Goal: Transaction & Acquisition: Purchase product/service

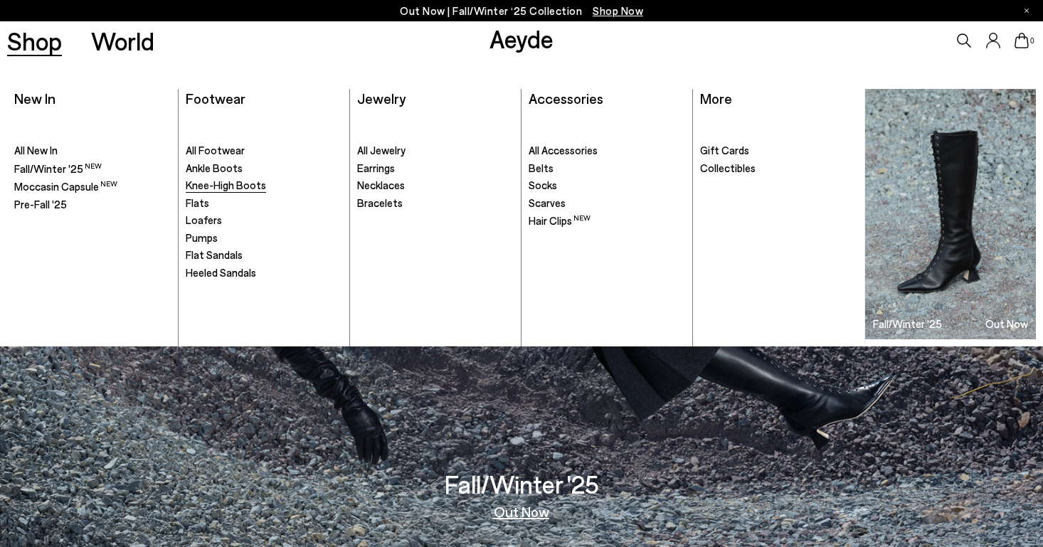
click at [216, 179] on span "Knee-High Boots" at bounding box center [226, 185] width 80 height 13
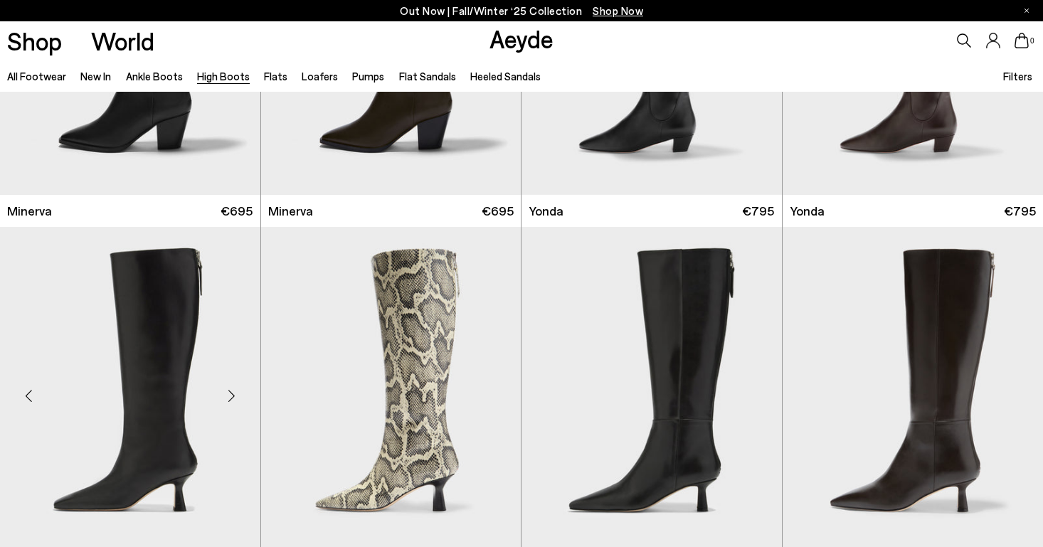
scroll to position [932, 0]
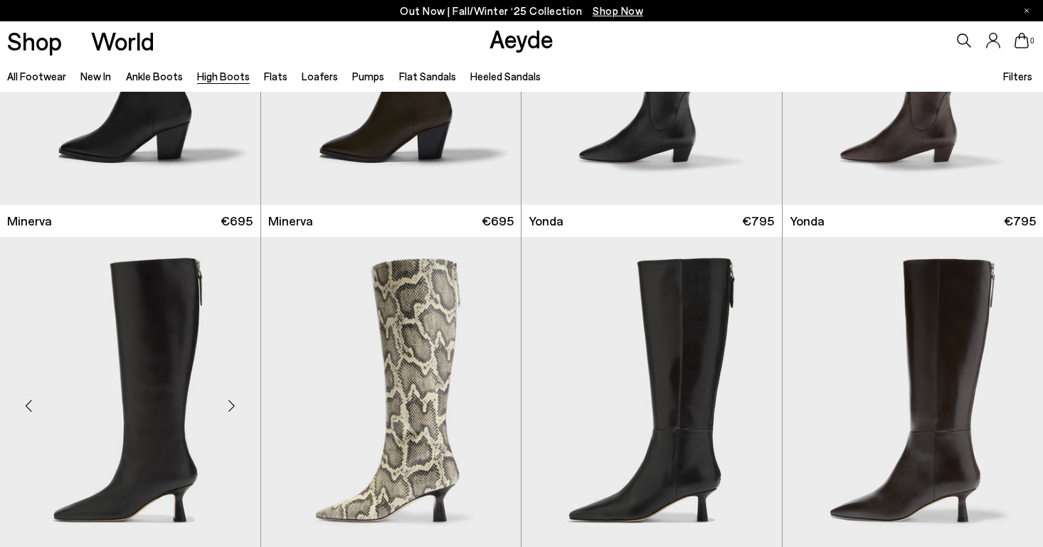
click at [183, 371] on img "1 / 6" at bounding box center [130, 400] width 260 height 327
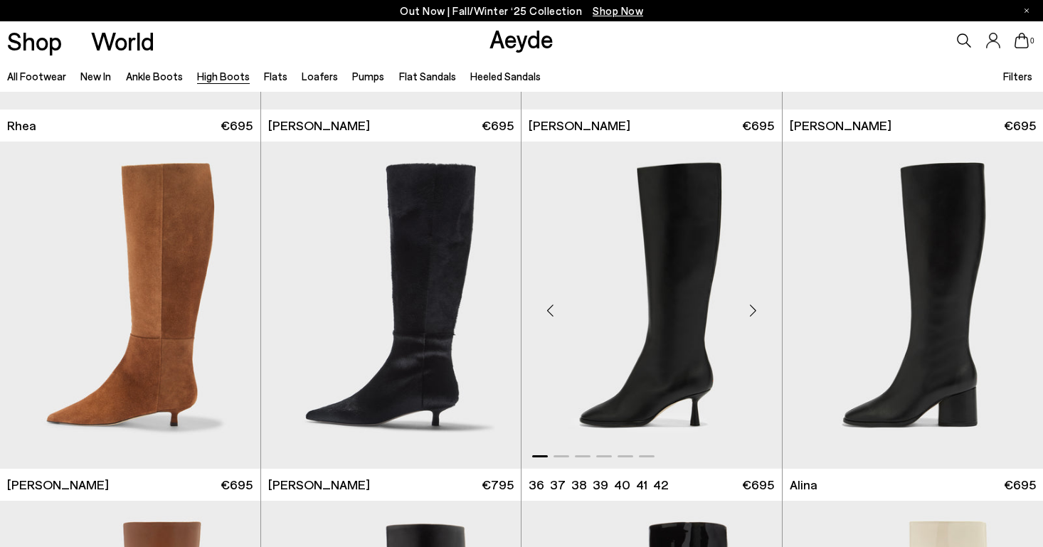
scroll to position [1745, 0]
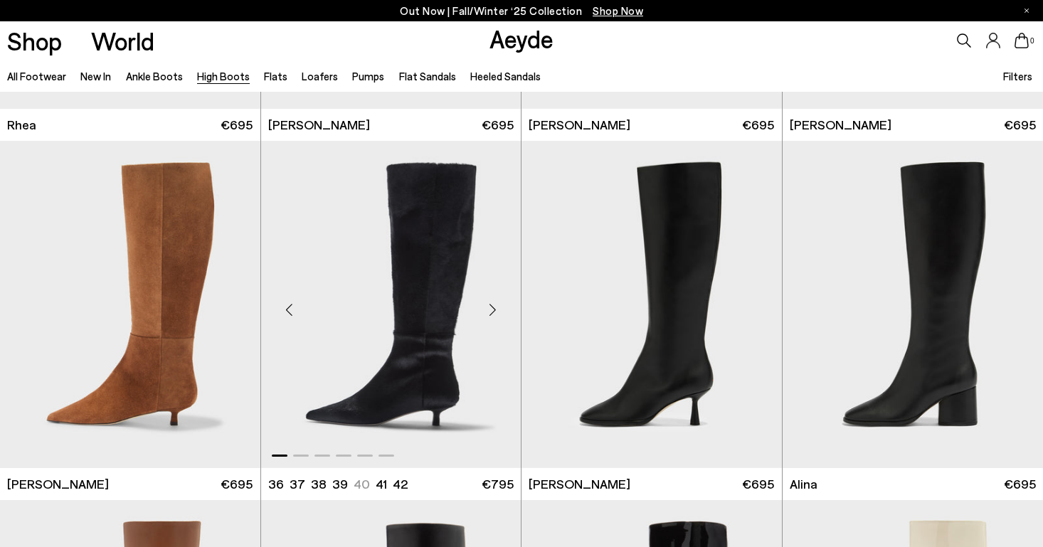
click at [447, 353] on img "1 / 6" at bounding box center [391, 304] width 260 height 327
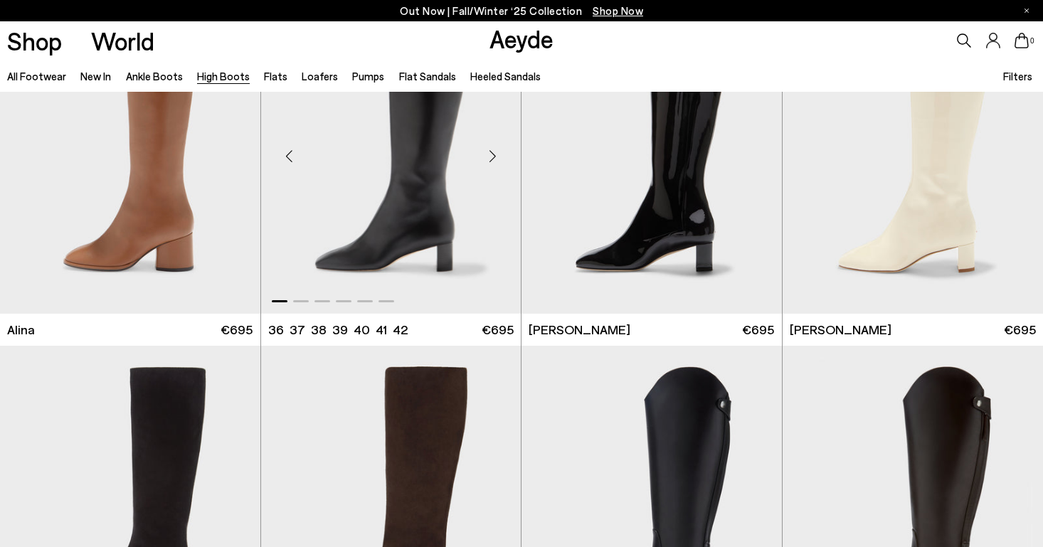
scroll to position [2742, 0]
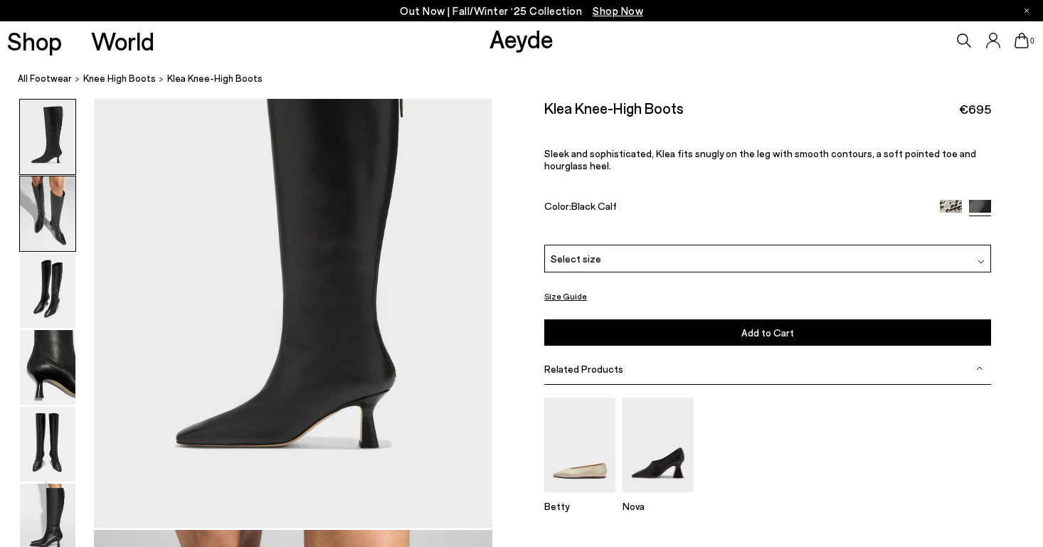
click at [43, 236] on img at bounding box center [47, 213] width 55 height 75
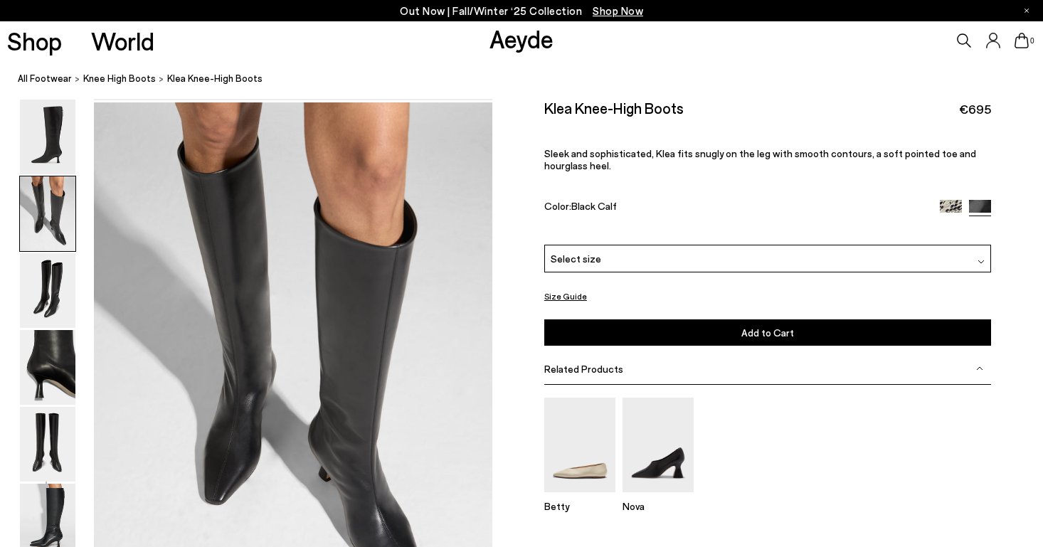
scroll to position [533, 0]
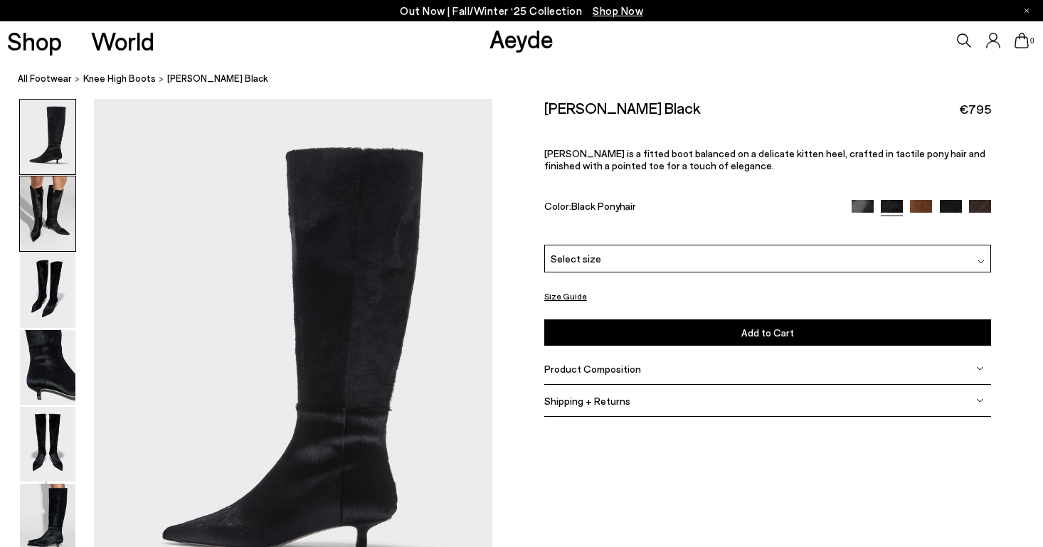
click at [70, 191] on img at bounding box center [47, 213] width 55 height 75
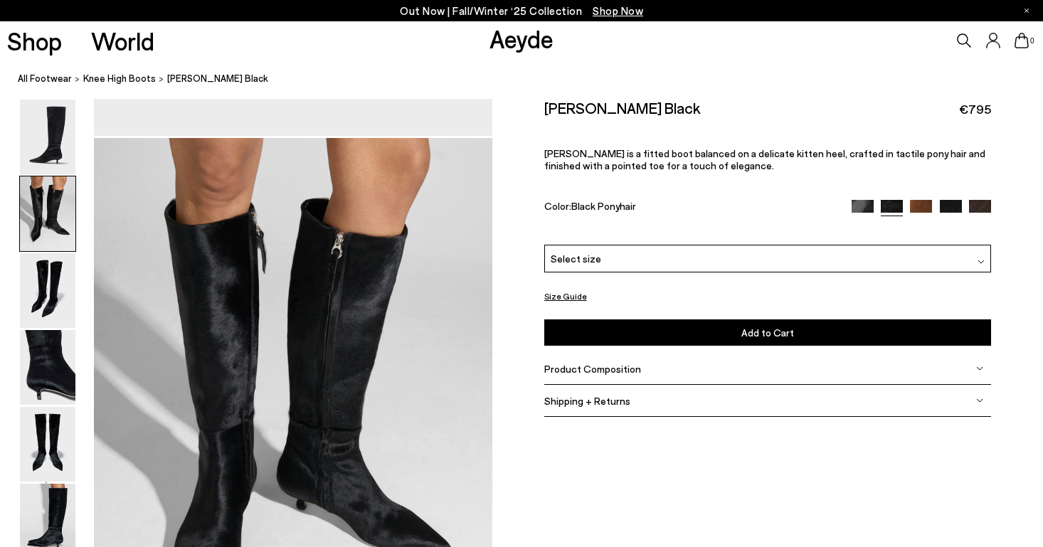
scroll to position [533, 0]
